Goal: Transaction & Acquisition: Purchase product/service

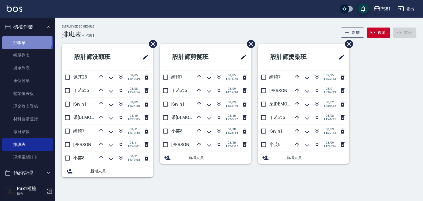
click at [25, 39] on link "打帳單" at bounding box center [27, 42] width 51 height 13
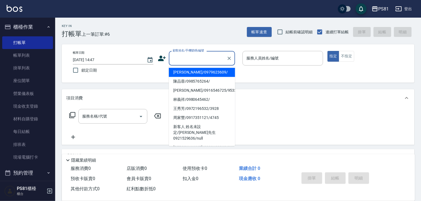
click at [177, 60] on input "顧客姓名/手機號碼/編號" at bounding box center [197, 58] width 53 height 10
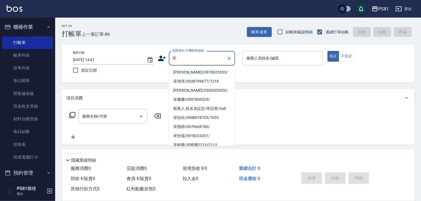
click at [187, 72] on li "[PERSON_NAME]/0976025353/" at bounding box center [202, 72] width 66 height 9
type input "[PERSON_NAME]/0976025353/"
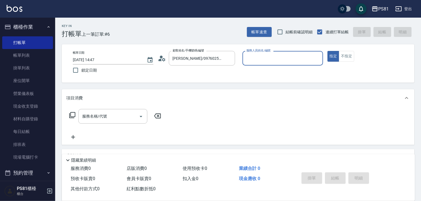
type input "小芸-8"
click at [343, 57] on button "不指定" at bounding box center [346, 56] width 15 height 11
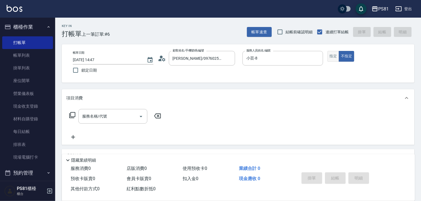
drag, startPoint x: 335, startPoint y: 54, endPoint x: 331, endPoint y: 55, distance: 3.5
click at [334, 54] on button "指定" at bounding box center [333, 56] width 12 height 11
click at [132, 112] on input "服務名稱/代號" at bounding box center [109, 117] width 56 height 10
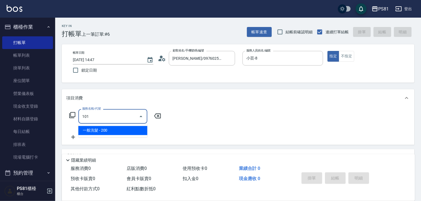
type input "一般洗髮(101)"
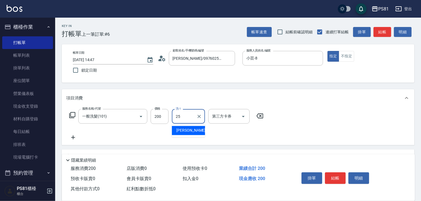
type input "妮可-25"
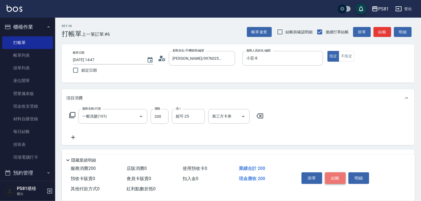
click at [340, 180] on button "結帳" at bounding box center [335, 179] width 21 height 12
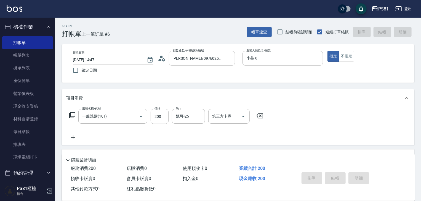
type input "[DATE] 14:48"
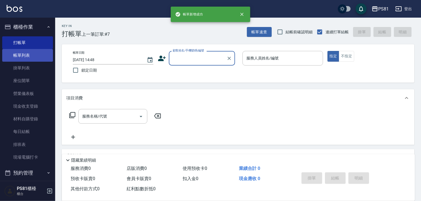
click at [19, 56] on link "帳單列表" at bounding box center [27, 55] width 51 height 13
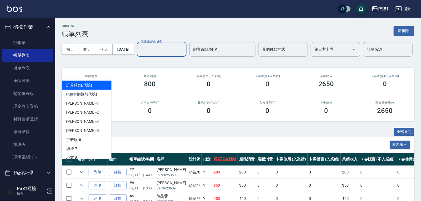
click at [139, 54] on input "設計師編號/姓名" at bounding box center [161, 50] width 45 height 10
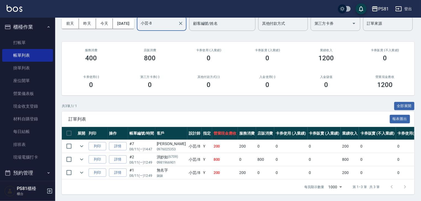
scroll to position [47, 0]
type input "小芸-8"
click at [22, 43] on link "打帳單" at bounding box center [27, 42] width 51 height 13
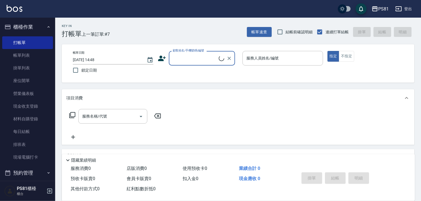
click at [165, 30] on div "Key In 打帳單 上一筆訂單:#7 帳單速查 結帳前確認明細 連續打單結帳 掛單 結帳 明細" at bounding box center [234, 28] width 359 height 20
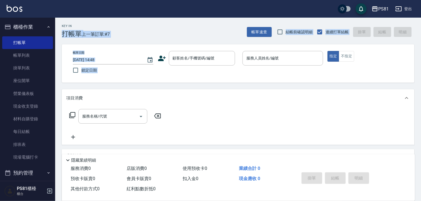
drag, startPoint x: 229, startPoint y: 40, endPoint x: 42, endPoint y: -24, distance: 198.0
click at [42, 0] on html "PS81 登出 櫃檯作業 打帳單 帳單列表 掛單列表 座位開單 營業儀表板 現金收支登錄 材料自購登錄 每日結帳 排班表 現場電腦打卡 預約管理 預約管理 單…" at bounding box center [210, 134] width 421 height 268
click at [135, 30] on div "Key In 打帳單 上一筆訂單:#7 帳單速查 結帳前確認明細 連續打單結帳 掛單 結帳 明細" at bounding box center [234, 28] width 359 height 20
click at [140, 42] on div "Key In 打帳單 上一筆訂單:#7 帳單速查 結帳前確認明細 連續打單結帳 掛單 結帳 明細 帳單日期 [DATE] 14:48 鎖定日期 顧客姓名/手機…" at bounding box center [238, 143] width 366 height 250
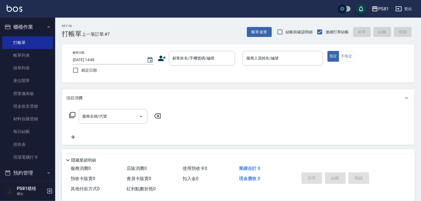
click at [140, 41] on div "Key In 打帳單 上一筆訂單:#7 帳單速查 結帳前確認明細 連續打單結帳 掛單 結帳 明細 帳單日期 [DATE] 14:48 鎖定日期 顧客姓名/手機…" at bounding box center [238, 143] width 366 height 250
